Goal: Task Accomplishment & Management: Manage account settings

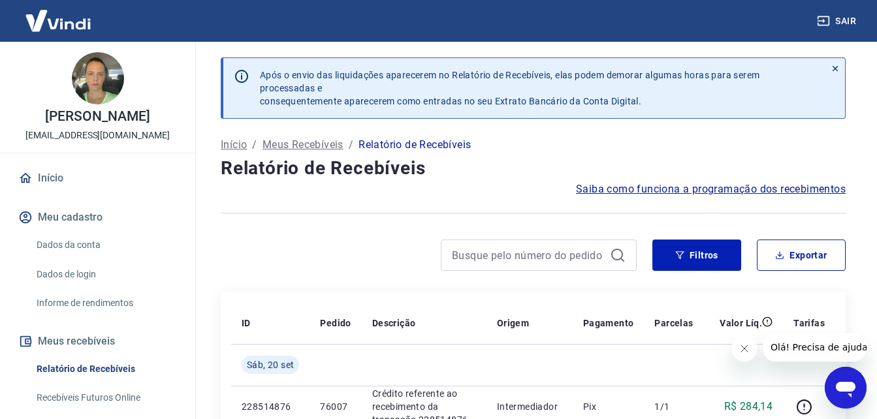
scroll to position [65, 0]
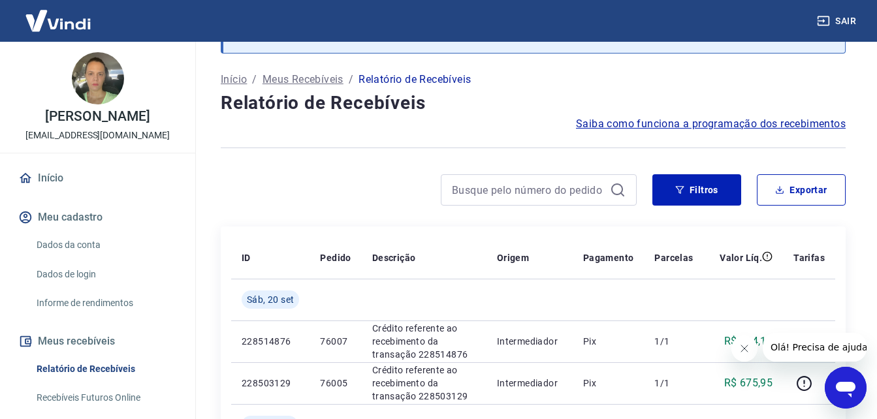
click at [745, 348] on icon "Fechar mensagem da empresa" at bounding box center [744, 349] width 7 height 7
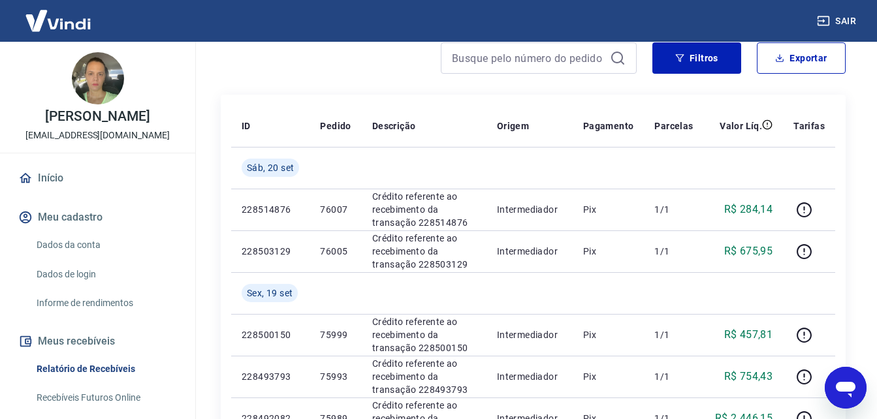
scroll to position [196, 0]
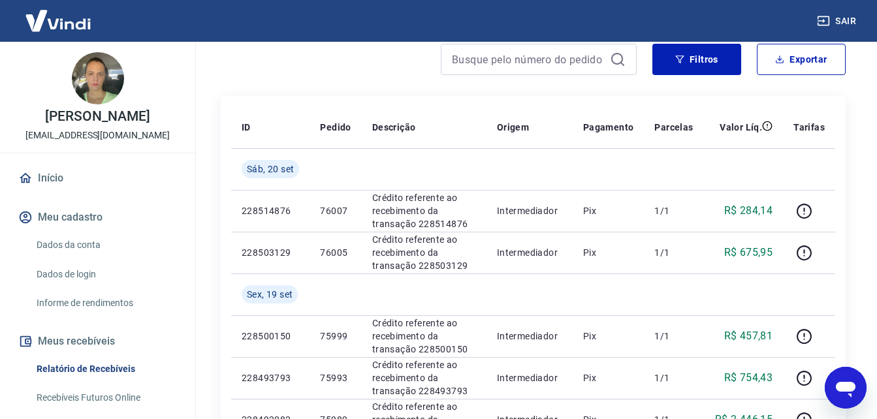
click at [63, 191] on link "Início" at bounding box center [98, 178] width 164 height 29
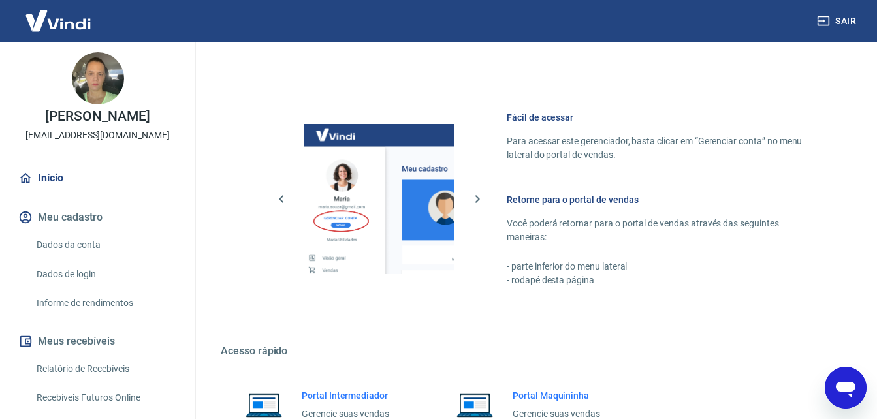
scroll to position [653, 0]
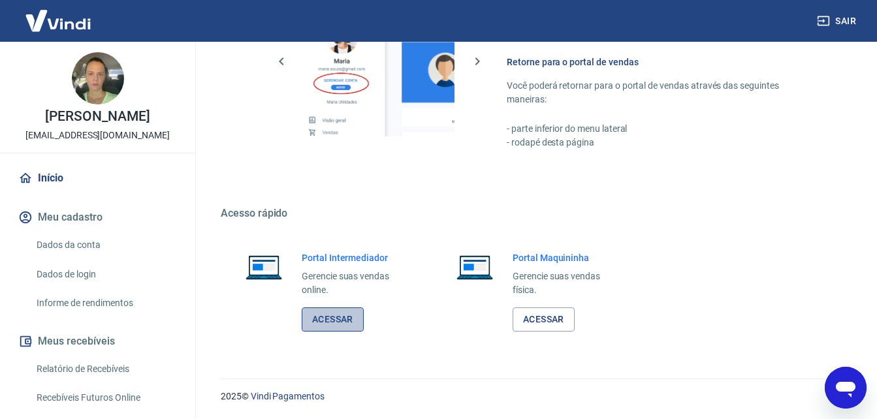
click at [327, 319] on link "Acessar" at bounding box center [333, 320] width 62 height 24
